Goal: Check status: Check status

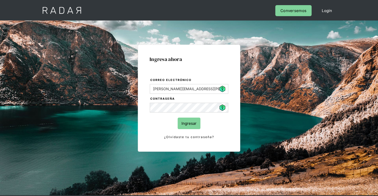
click at [178, 117] on input "Ingresar" at bounding box center [189, 123] width 23 height 12
type input "patricia.vasquez@etpay.com}"
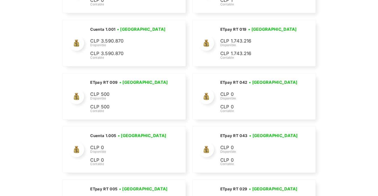
scroll to position [1303, 0]
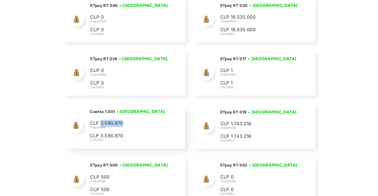
drag, startPoint x: 123, startPoint y: 118, endPoint x: 100, endPoint y: 120, distance: 23.6
click at [0, 0] on p "CLP 3.590.870" at bounding box center [0, 0] width 0 height 0
copy p "3.590.870"
